Goal: Task Accomplishment & Management: Manage account settings

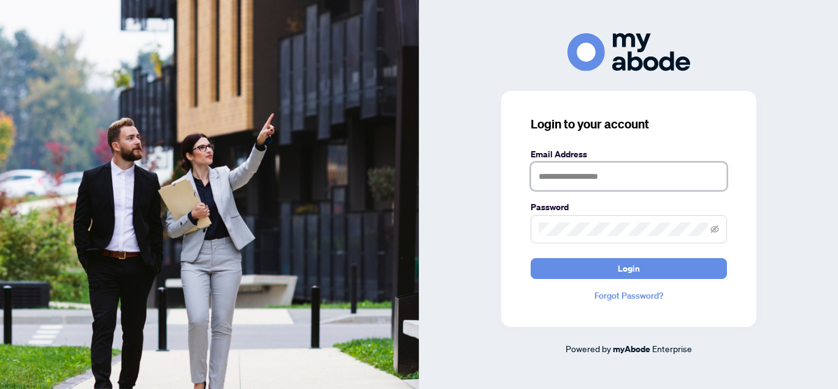
type input "**********"
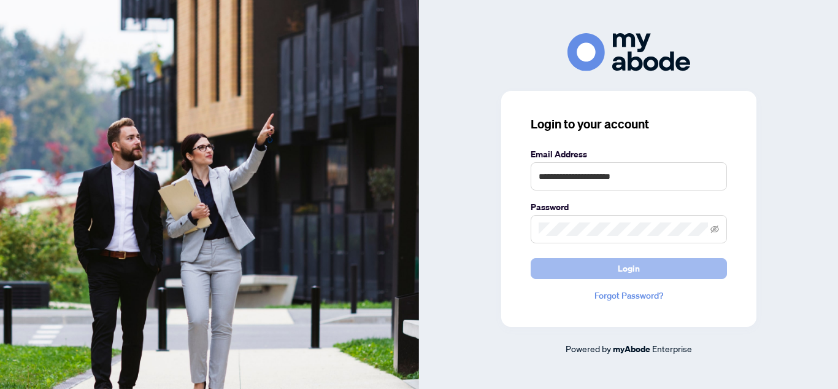
click at [611, 267] on button "Login" at bounding box center [629, 268] width 196 height 21
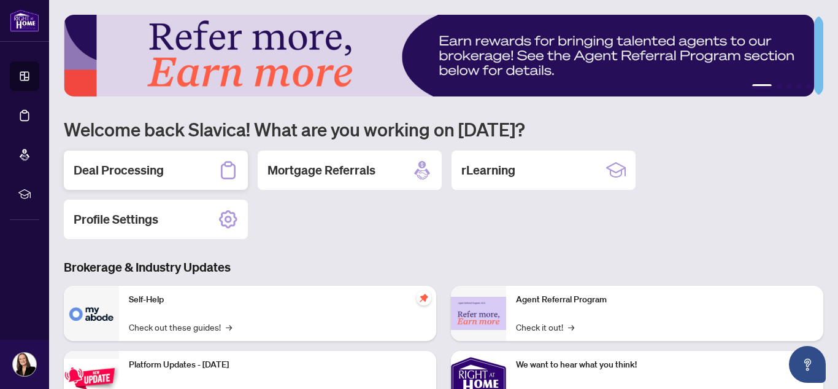
click at [104, 174] on h2 "Deal Processing" at bounding box center [119, 169] width 90 height 17
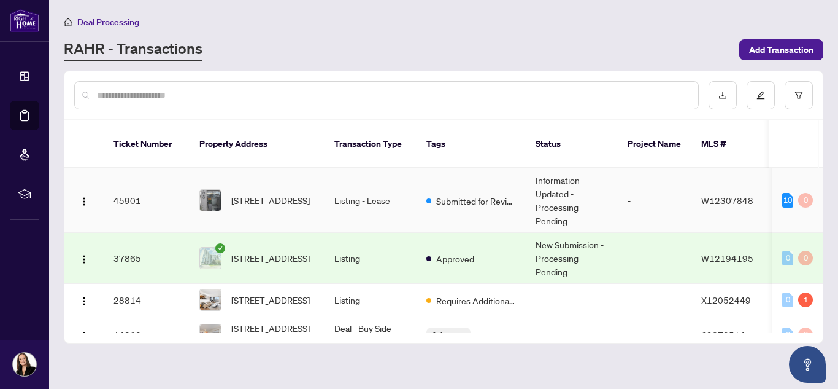
click at [547, 179] on td "Information Updated - Processing Pending" at bounding box center [572, 200] width 92 height 64
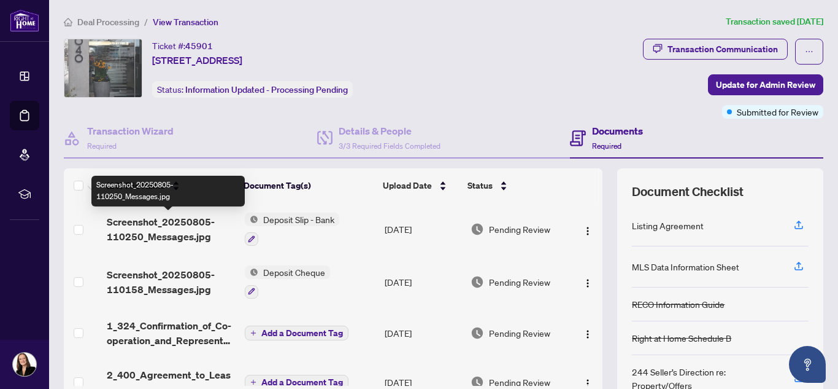
click at [191, 224] on span "Screenshot_20250805-110250_Messages.jpg" at bounding box center [171, 228] width 129 height 29
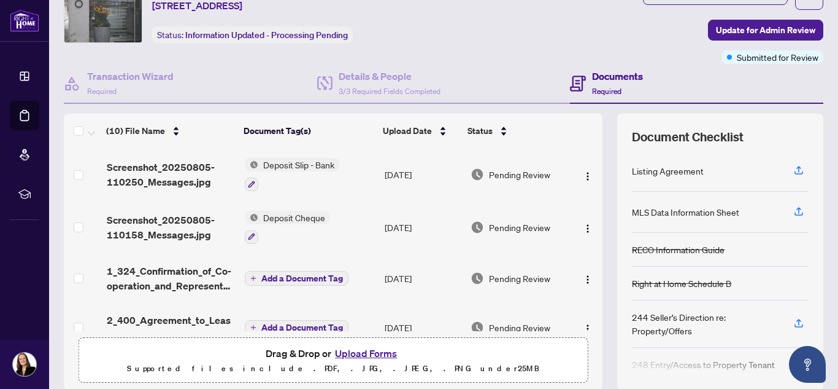
scroll to position [53, 0]
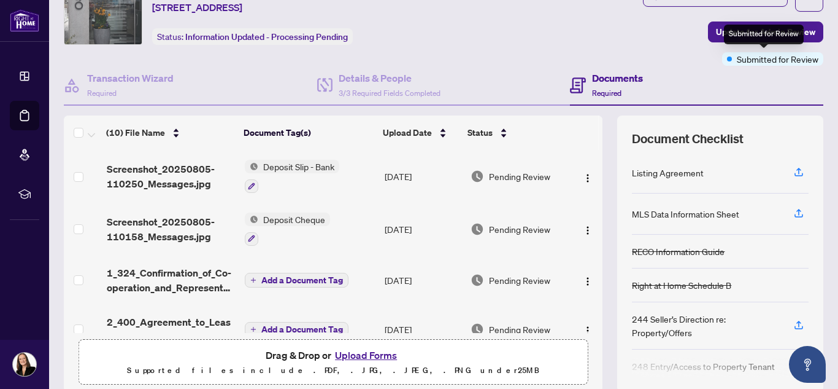
click at [781, 58] on span "Submitted for Review" at bounding box center [778, 59] width 82 height 14
click at [583, 180] on img "button" at bounding box center [588, 178] width 10 height 10
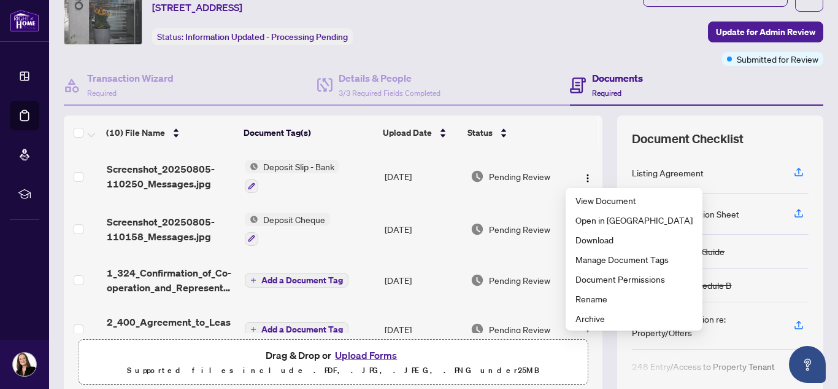
click at [599, 347] on div "(10) File Name Document Tag(s) Upload Date Status Screenshot_20250805-110250_Me…" at bounding box center [444, 253] width 760 height 276
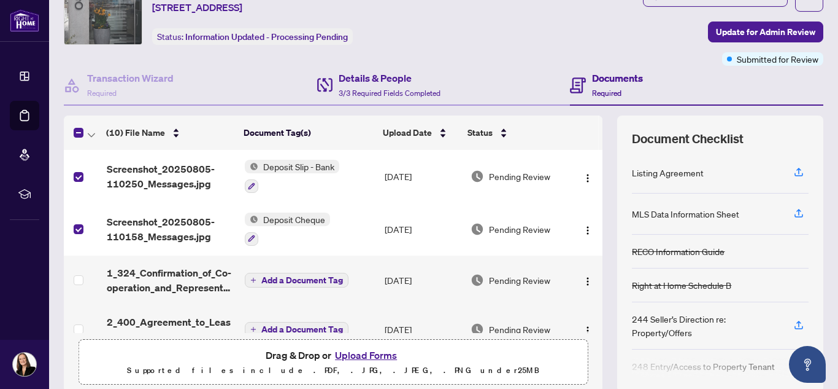
click at [520, 72] on div "Details & People 3/3 Required Fields Completed" at bounding box center [443, 86] width 253 height 40
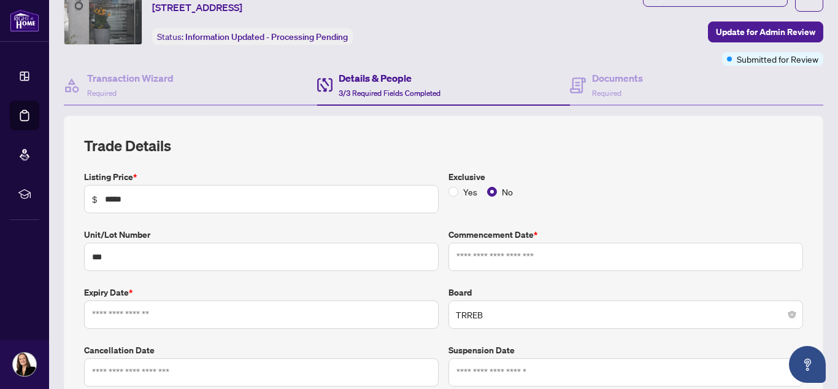
scroll to position [39, 0]
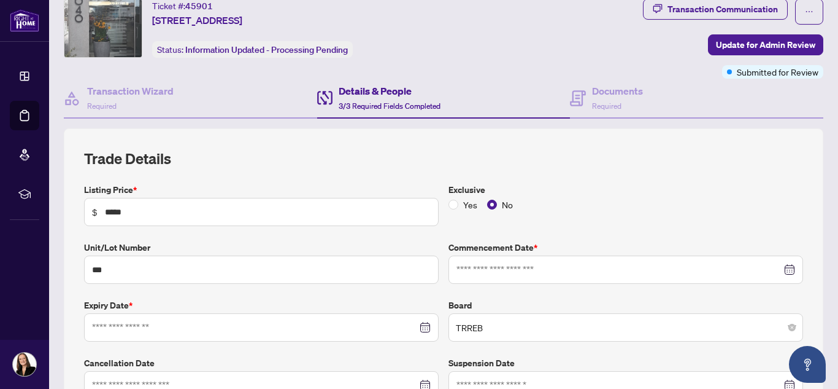
type input "**********"
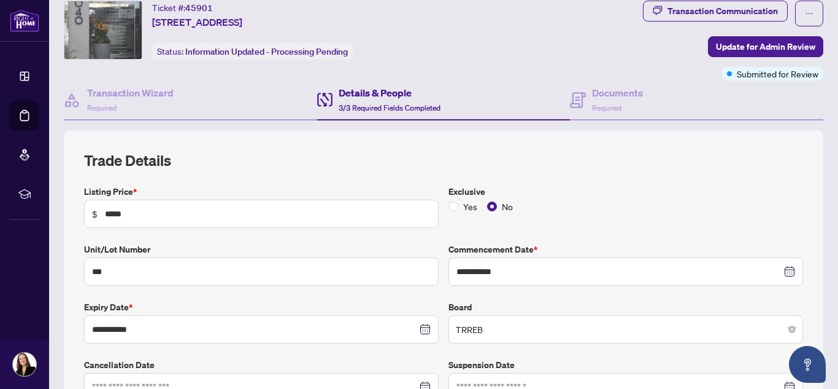
scroll to position [20, 0]
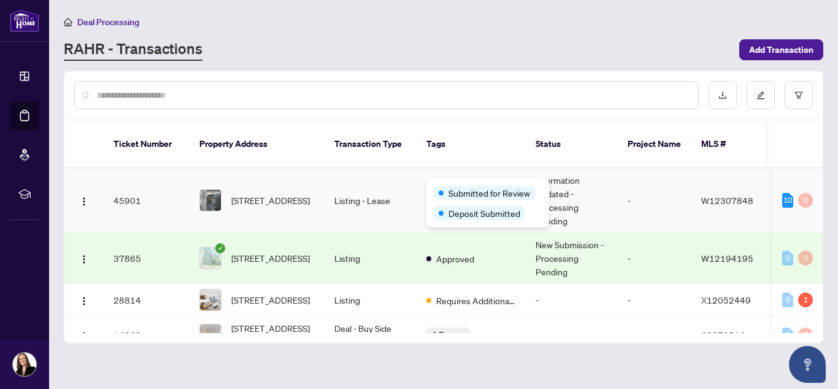
click at [443, 182] on div "Submitted for Review Deposit Submitted" at bounding box center [488, 202] width 123 height 50
click at [446, 183] on div "Submitted for Review Deposit Submitted" at bounding box center [488, 202] width 123 height 50
click at [470, 215] on span "Deposit Submitted" at bounding box center [485, 213] width 72 height 14
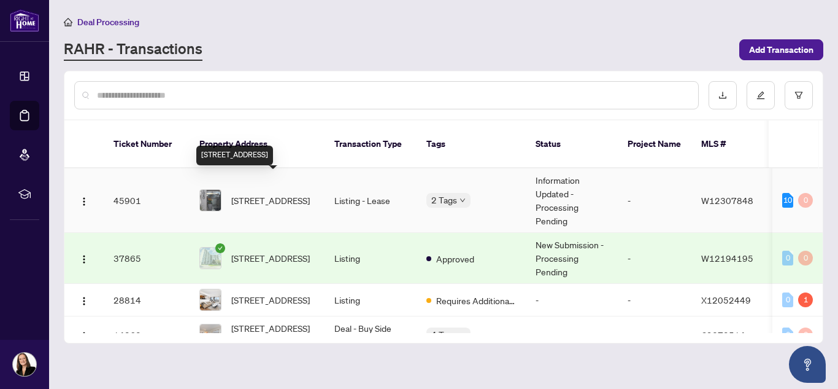
click at [250, 193] on span "[STREET_ADDRESS]" at bounding box center [270, 200] width 79 height 14
